Goal: Communication & Community: Answer question/provide support

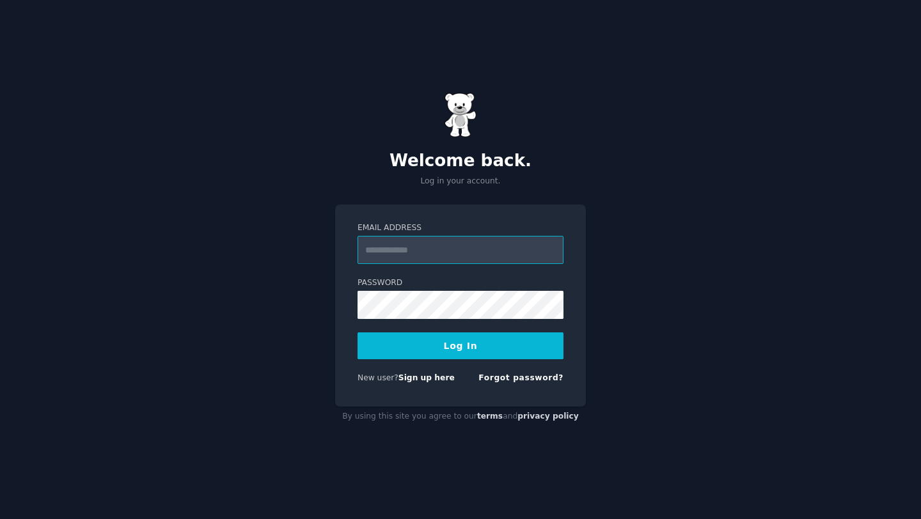
click at [517, 260] on input "Email Address" at bounding box center [461, 250] width 206 height 28
type input "**********"
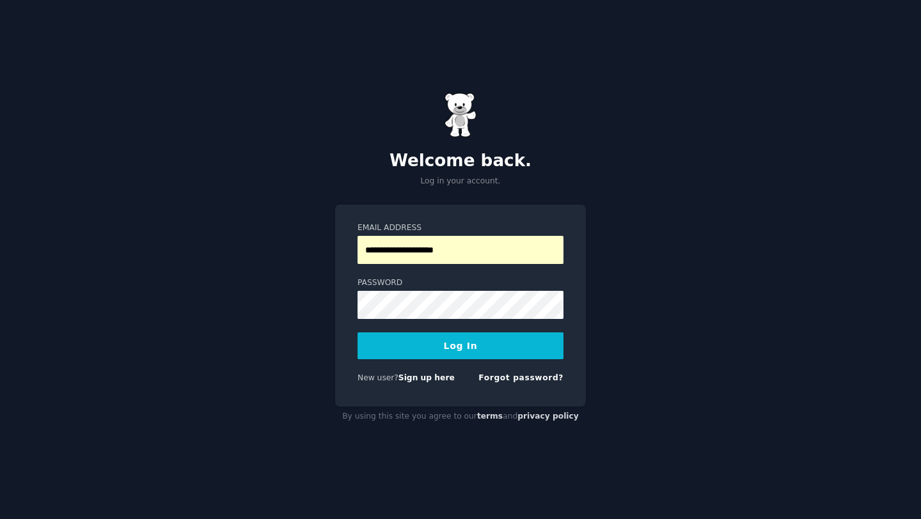
click at [493, 356] on button "Log In" at bounding box center [461, 346] width 206 height 27
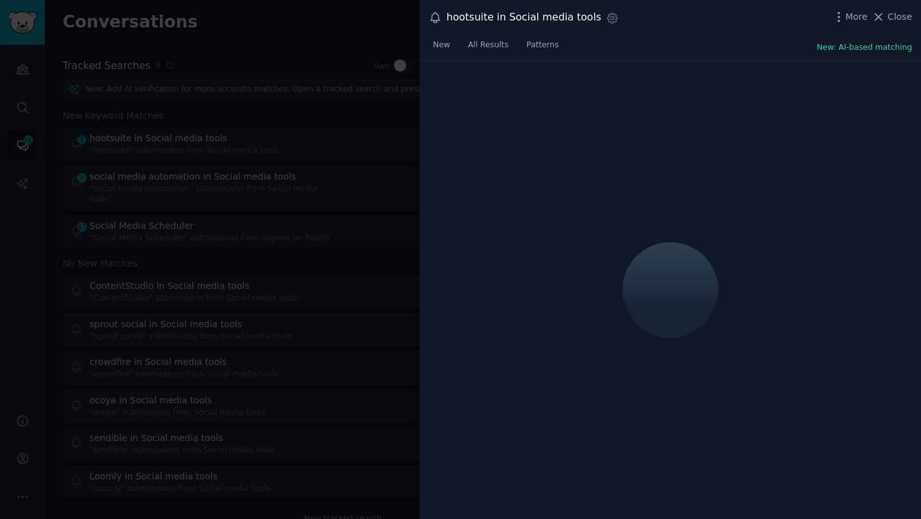
click at [392, 171] on div at bounding box center [460, 259] width 921 height 519
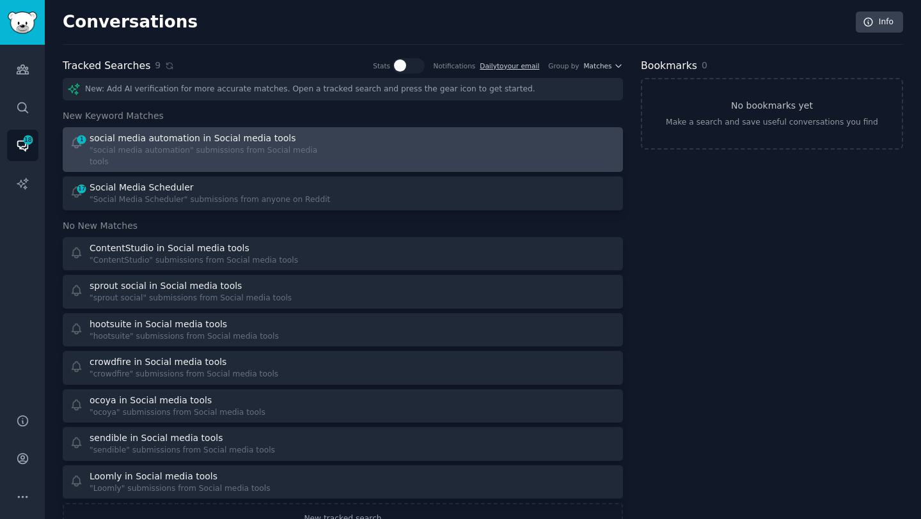
click at [218, 137] on div "social media automation in Social media tools" at bounding box center [193, 138] width 206 height 13
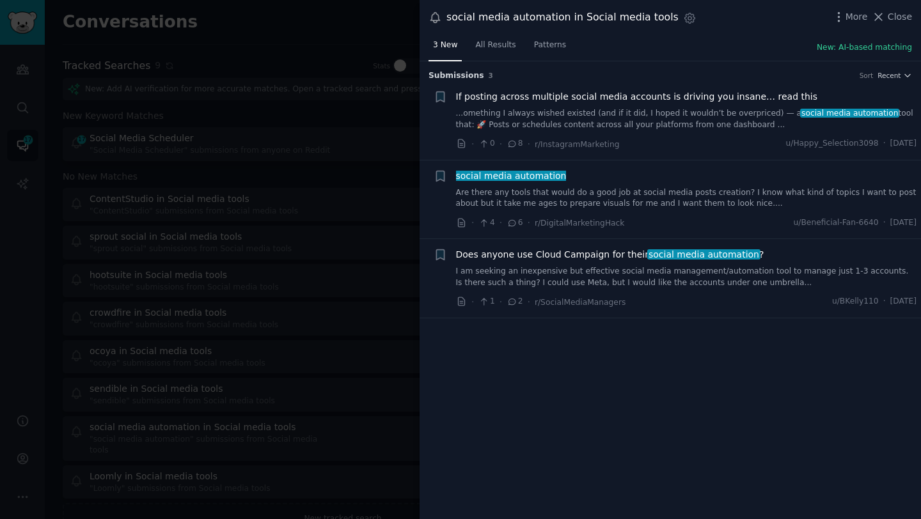
click at [538, 120] on link "...omething I always wished existed (and if it did, I hoped it wouldn’t be over…" at bounding box center [686, 119] width 461 height 22
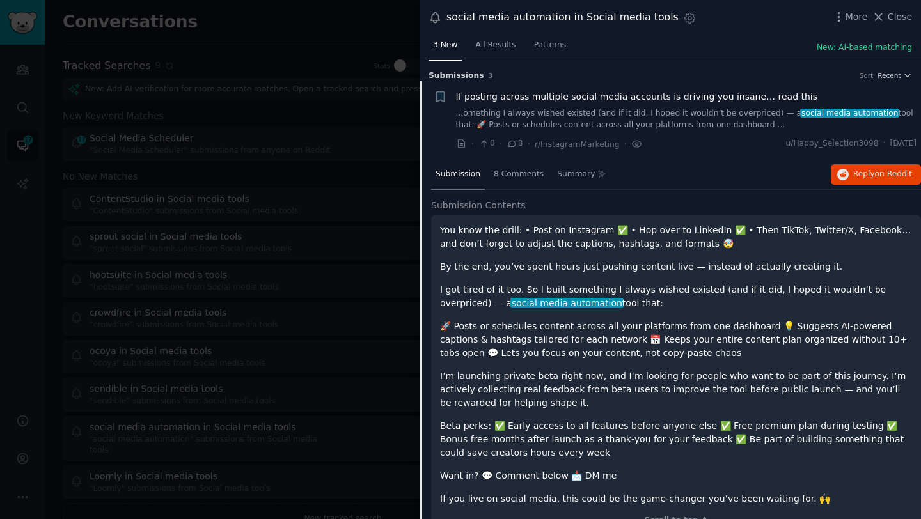
scroll to position [20, 0]
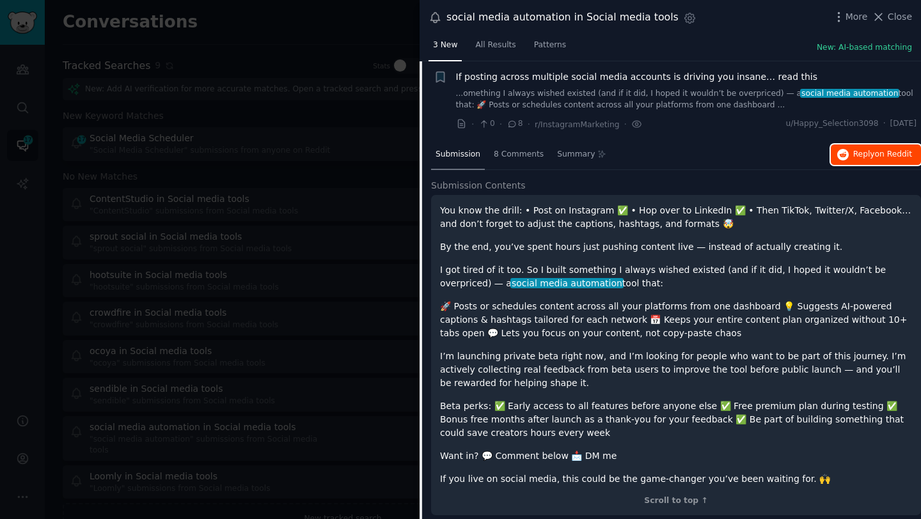
click at [853, 152] on span "Reply on Reddit" at bounding box center [882, 155] width 59 height 12
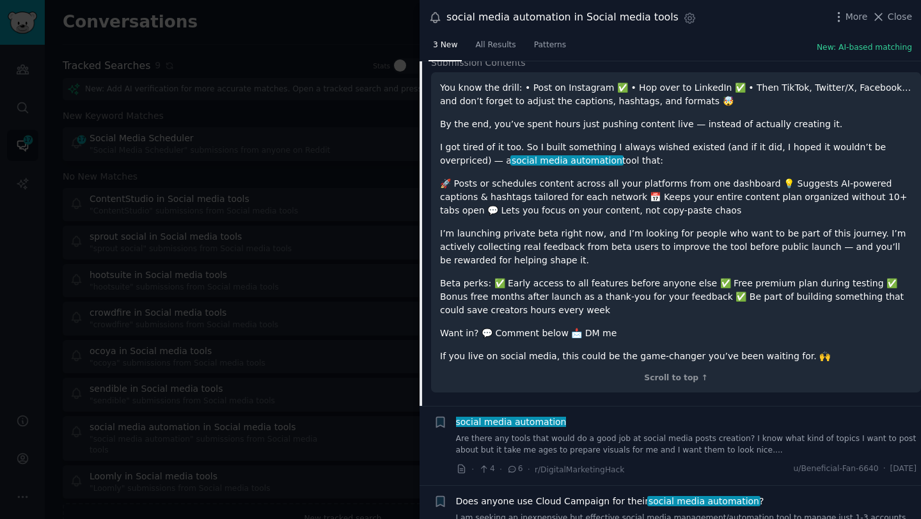
scroll to position [187, 0]
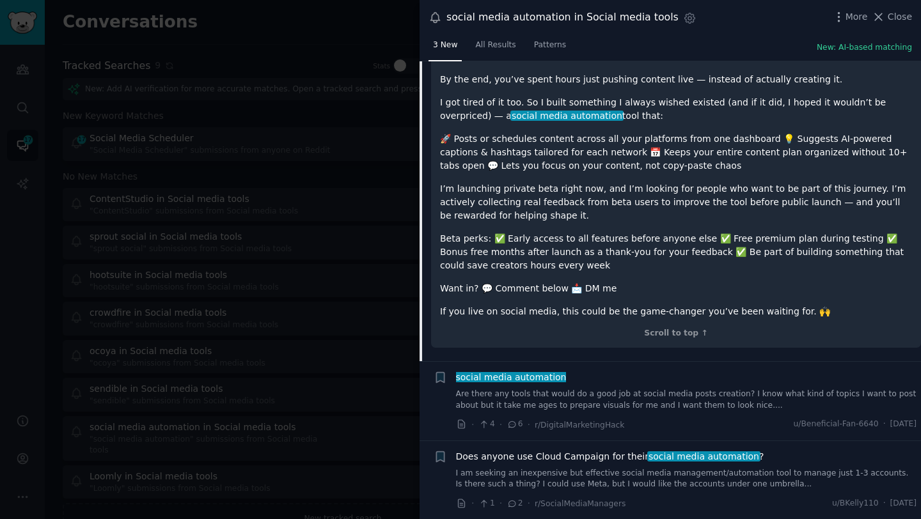
click at [527, 408] on link "Are there any tools that would do a good job at social media posts creation? I …" at bounding box center [686, 400] width 461 height 22
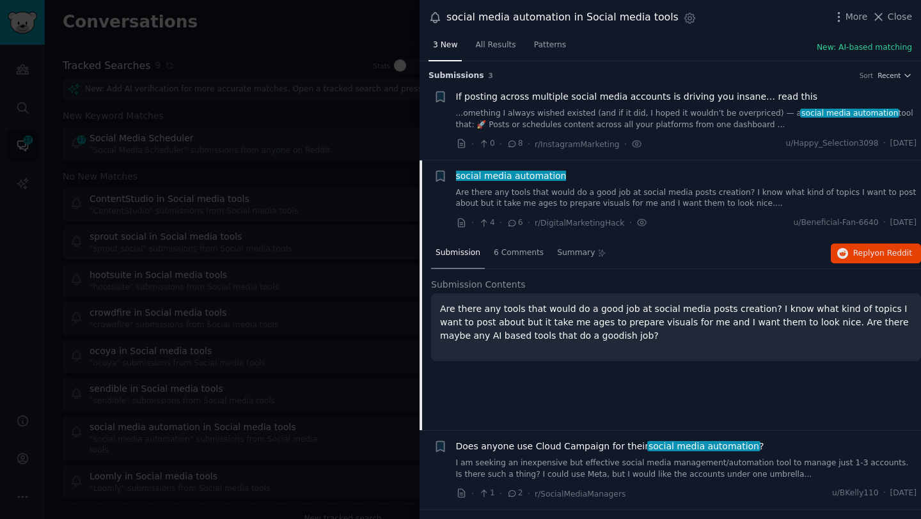
click at [543, 197] on link "Are there any tools that would do a good job at social media posts creation? I …" at bounding box center [686, 198] width 461 height 22
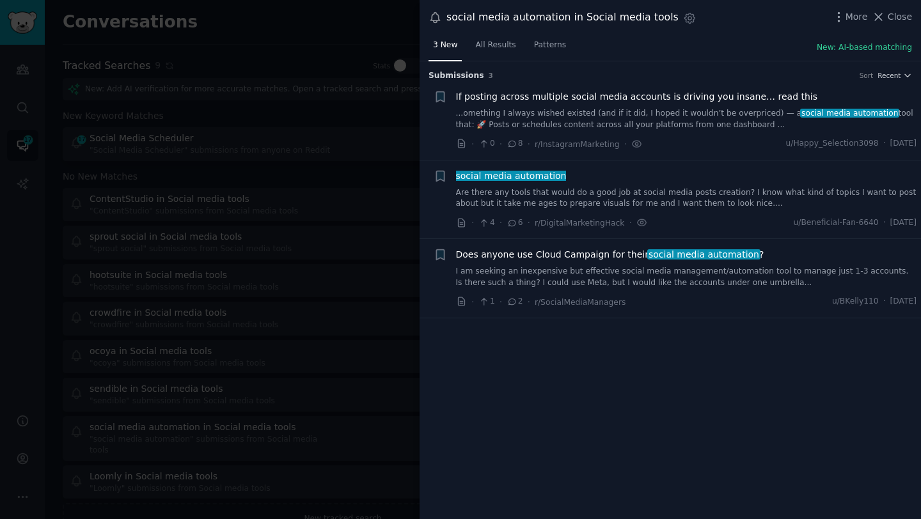
click at [543, 197] on link "Are there any tools that would do a good job at social media posts creation? I …" at bounding box center [686, 198] width 461 height 22
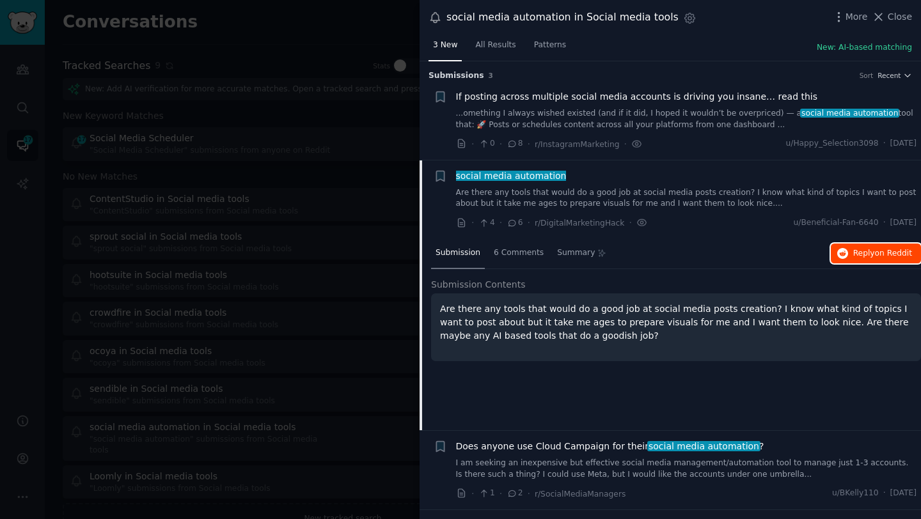
click at [862, 255] on span "Reply on Reddit" at bounding box center [882, 254] width 59 height 12
